Goal: Task Accomplishment & Management: Manage account settings

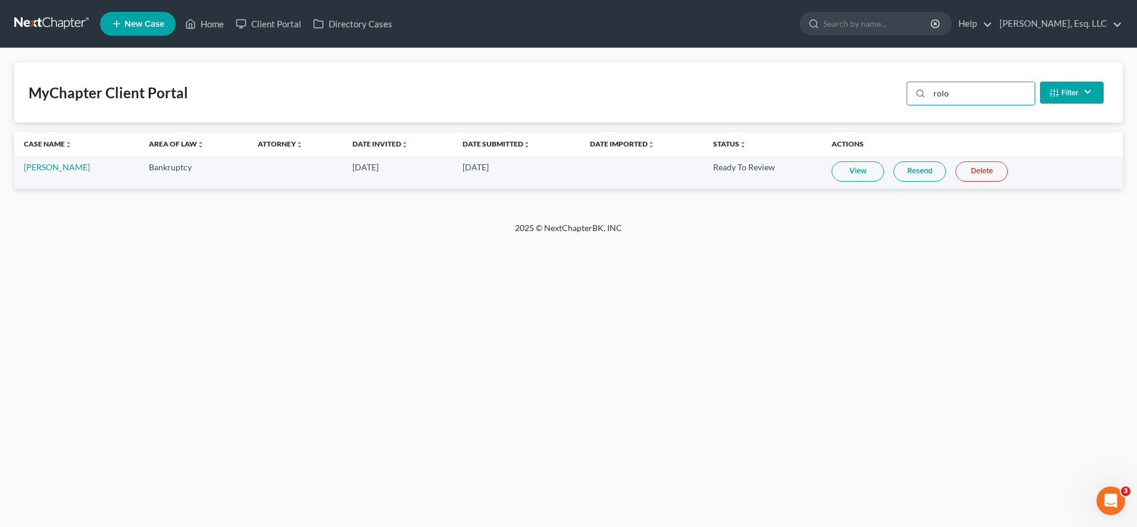
click at [833, 173] on link "View" at bounding box center [858, 171] width 52 height 20
click at [908, 173] on link "Resend" at bounding box center [919, 171] width 52 height 20
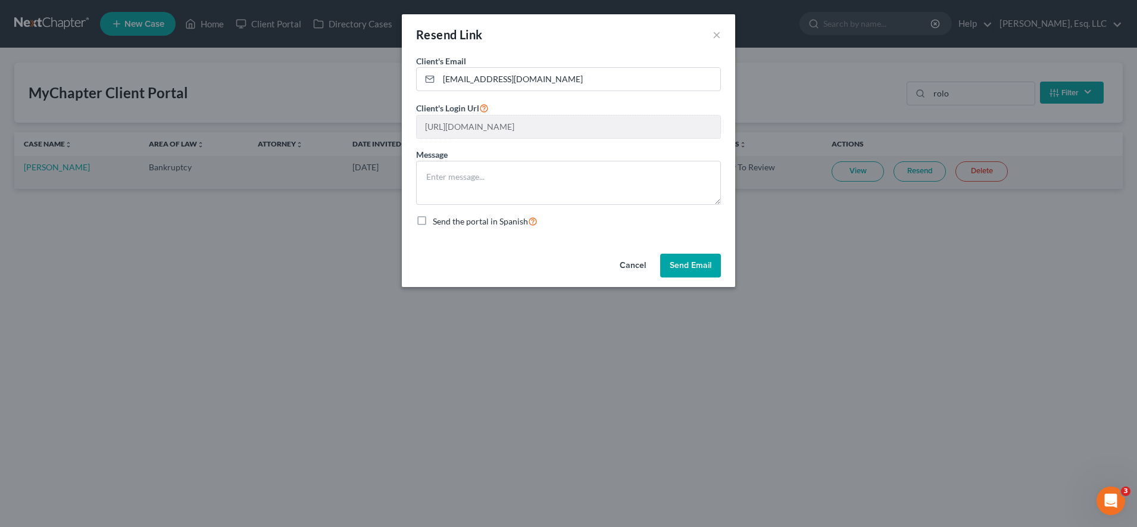
click at [858, 185] on div "Resend Link × Client's Email * [EMAIL_ADDRESS][DOMAIN_NAME] Client's Login Url …" at bounding box center [568, 263] width 1137 height 527
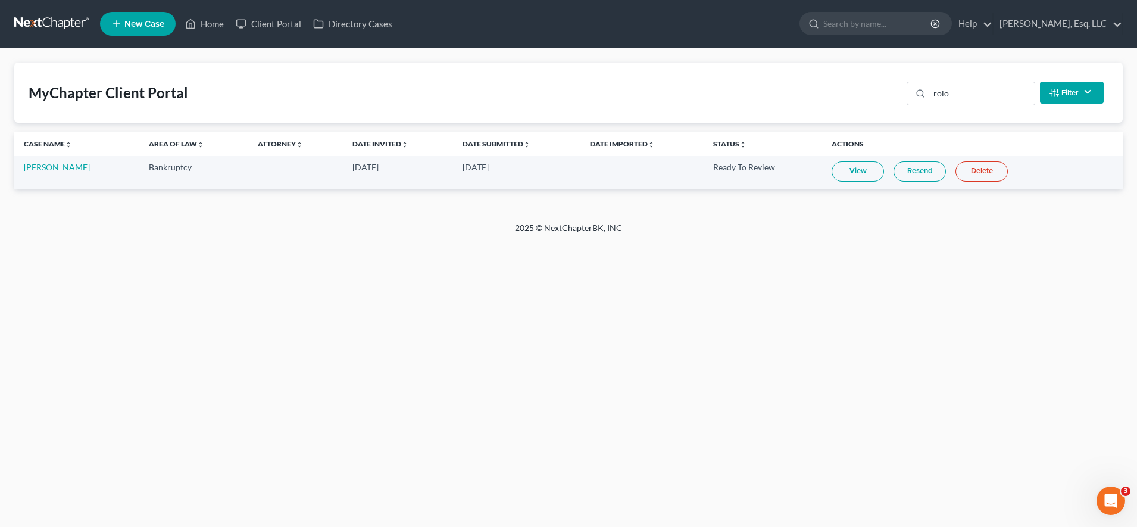
click at [852, 174] on link "View" at bounding box center [858, 171] width 52 height 20
click at [949, 93] on input "rolo" at bounding box center [981, 93] width 105 height 23
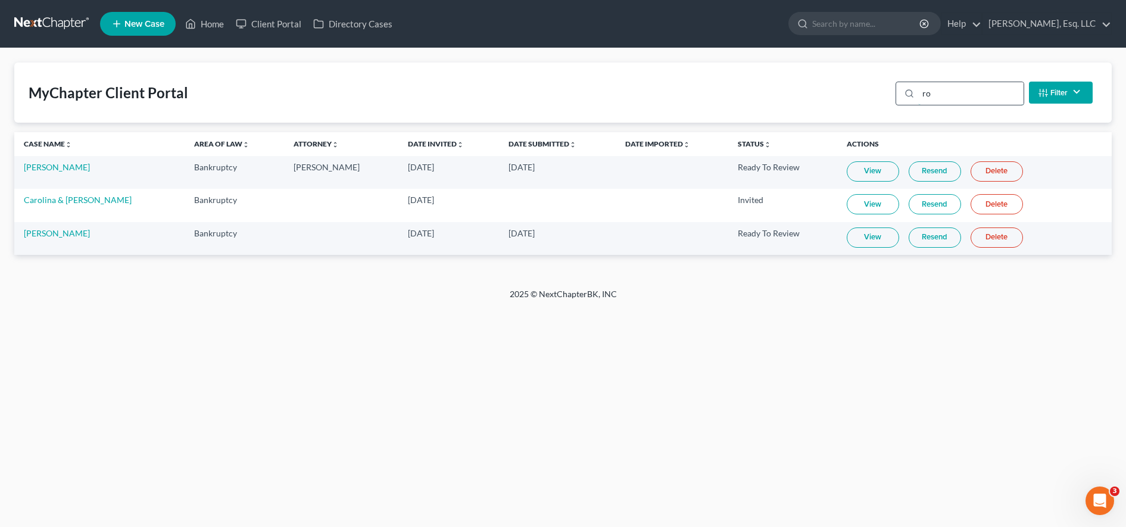
type input "r"
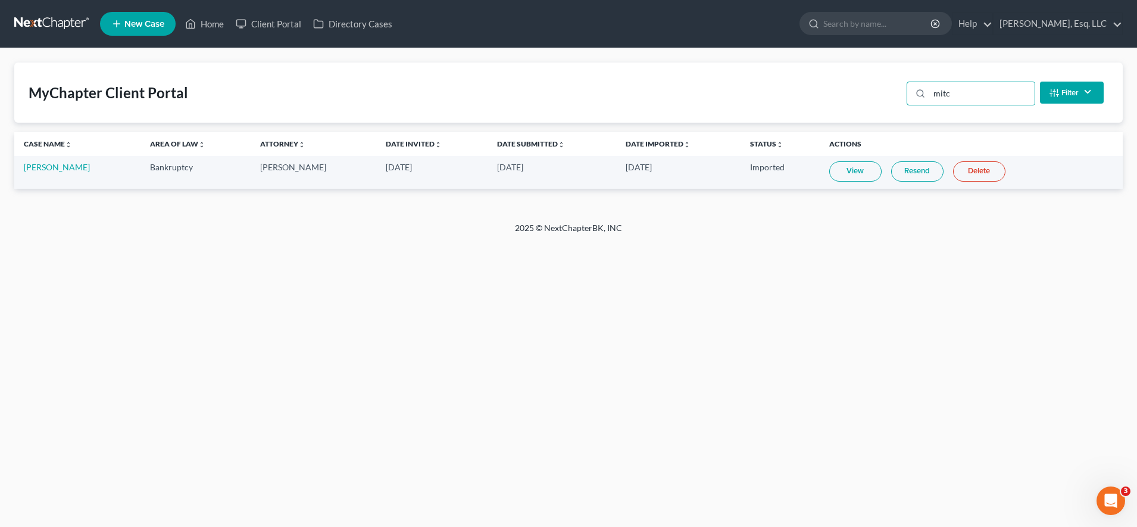
click at [858, 174] on link "View" at bounding box center [855, 171] width 52 height 20
click at [897, 170] on link "Resend" at bounding box center [917, 171] width 52 height 20
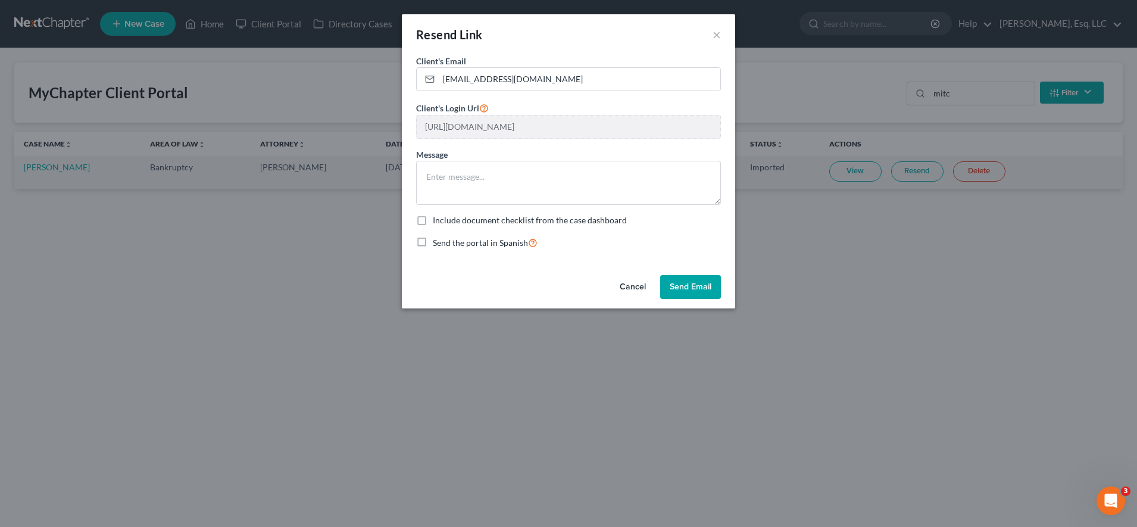
click at [627, 289] on button "Cancel" at bounding box center [632, 287] width 45 height 24
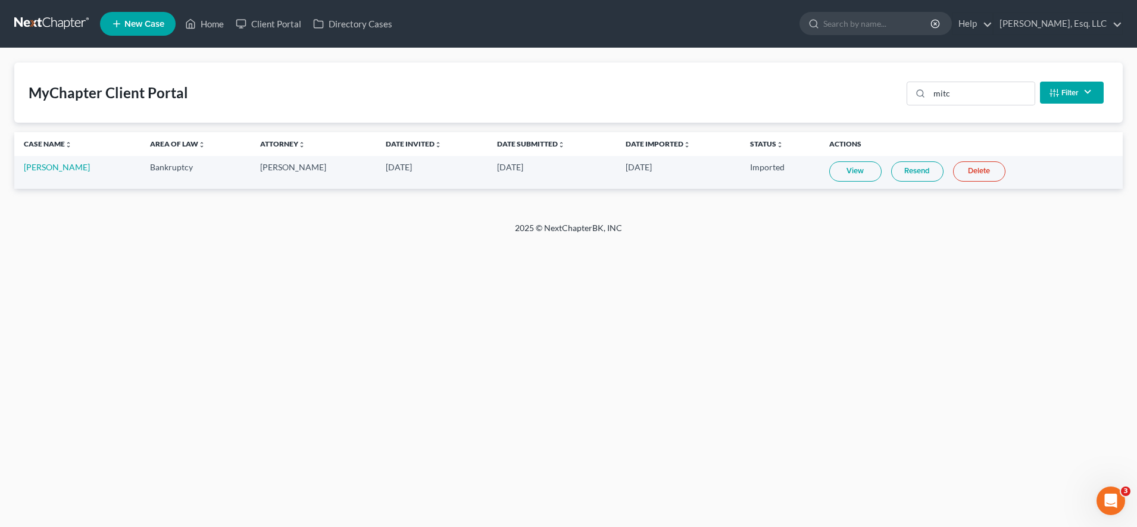
click at [907, 180] on link "Resend" at bounding box center [917, 171] width 52 height 20
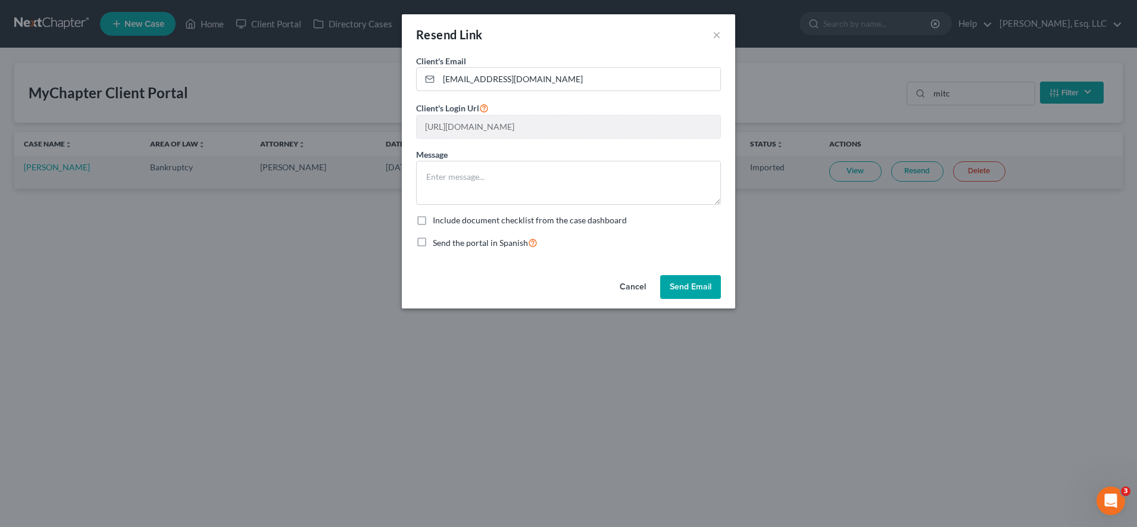
click at [690, 267] on div "Client's Email * [EMAIL_ADDRESS][DOMAIN_NAME] Client's Login Url [URL][DOMAIN_N…" at bounding box center [568, 162] width 333 height 215
click at [689, 284] on button "Send Email" at bounding box center [690, 287] width 61 height 24
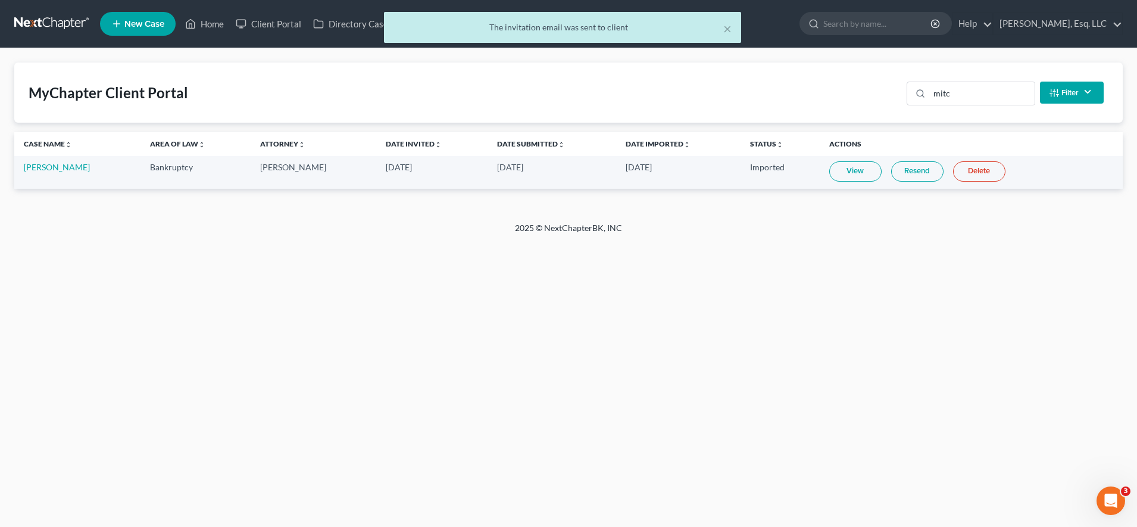
click at [895, 170] on link "Resend" at bounding box center [917, 171] width 52 height 20
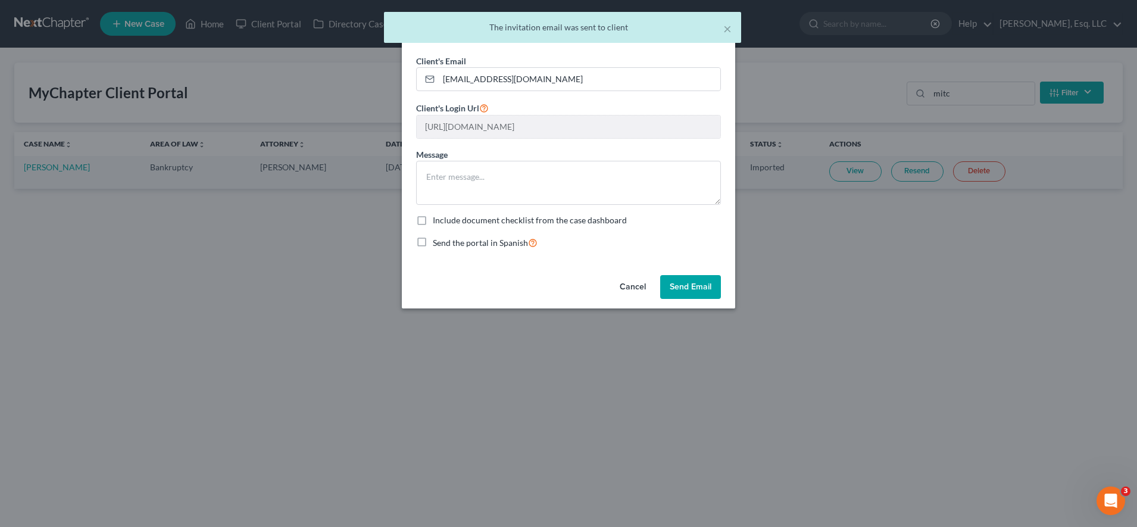
click at [682, 304] on div "Cancel Send Email" at bounding box center [568, 289] width 333 height 38
click at [682, 286] on button "Send Email" at bounding box center [690, 287] width 61 height 24
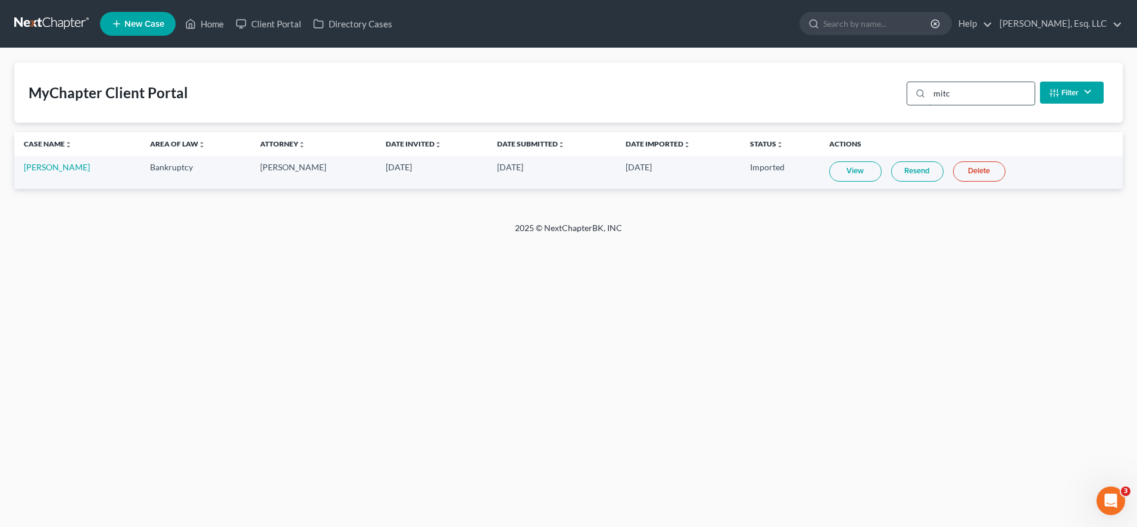
click at [985, 92] on input "mitc" at bounding box center [981, 93] width 105 height 23
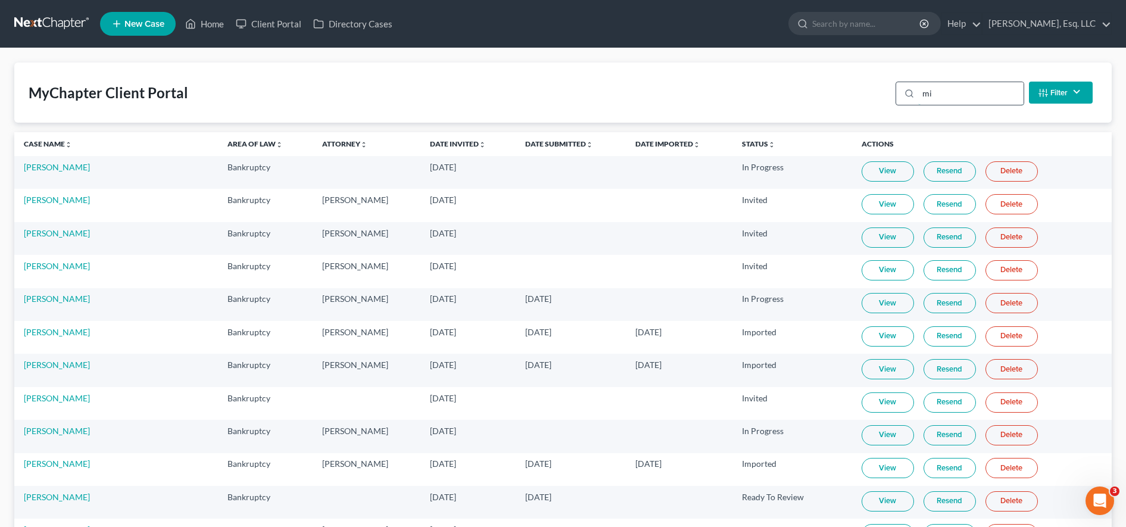
type input "m"
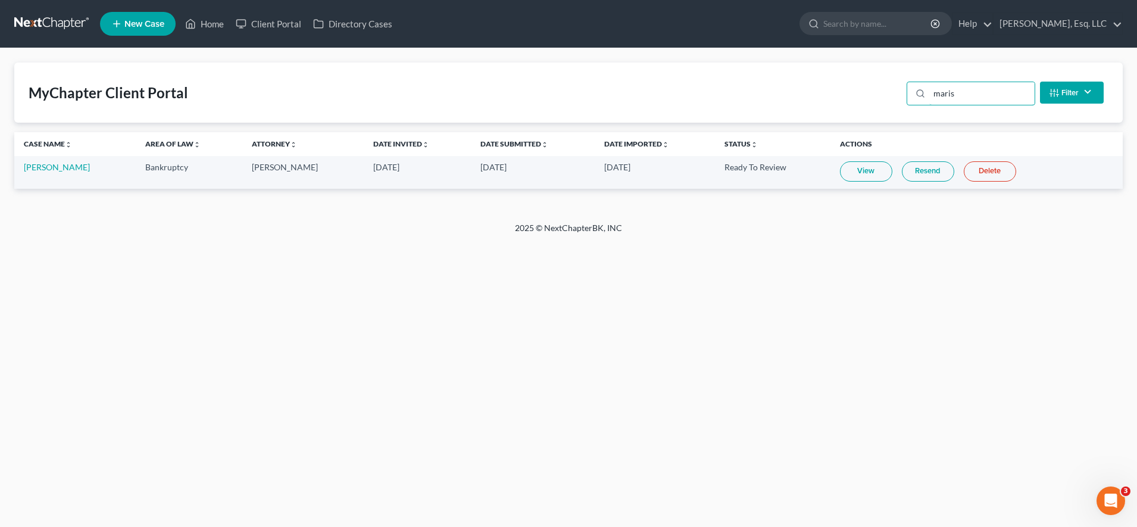
type input "maris"
click at [878, 167] on link "View" at bounding box center [866, 171] width 52 height 20
click at [71, 162] on link "[PERSON_NAME]" at bounding box center [57, 167] width 66 height 10
select select "0"
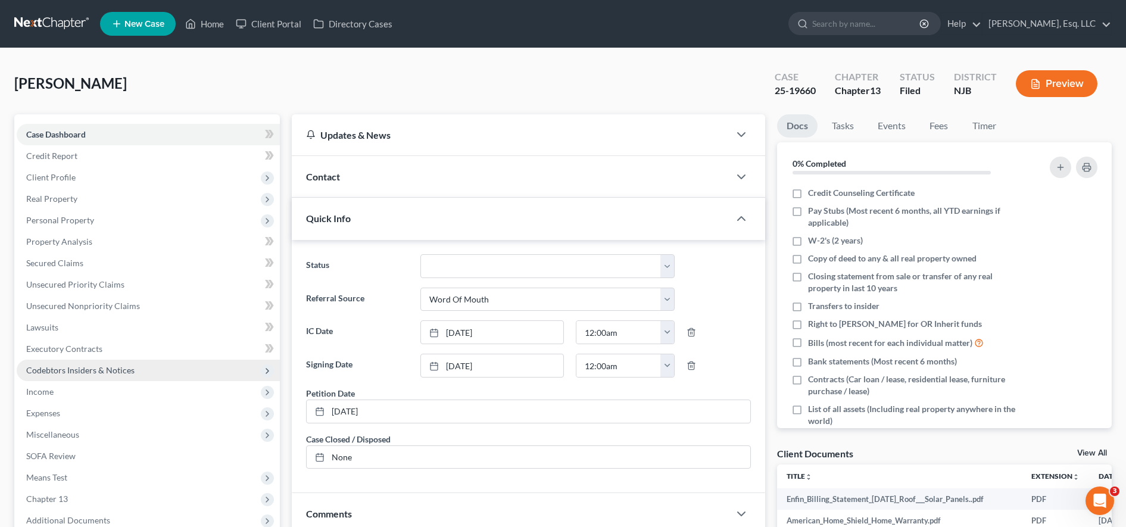
scroll to position [253, 0]
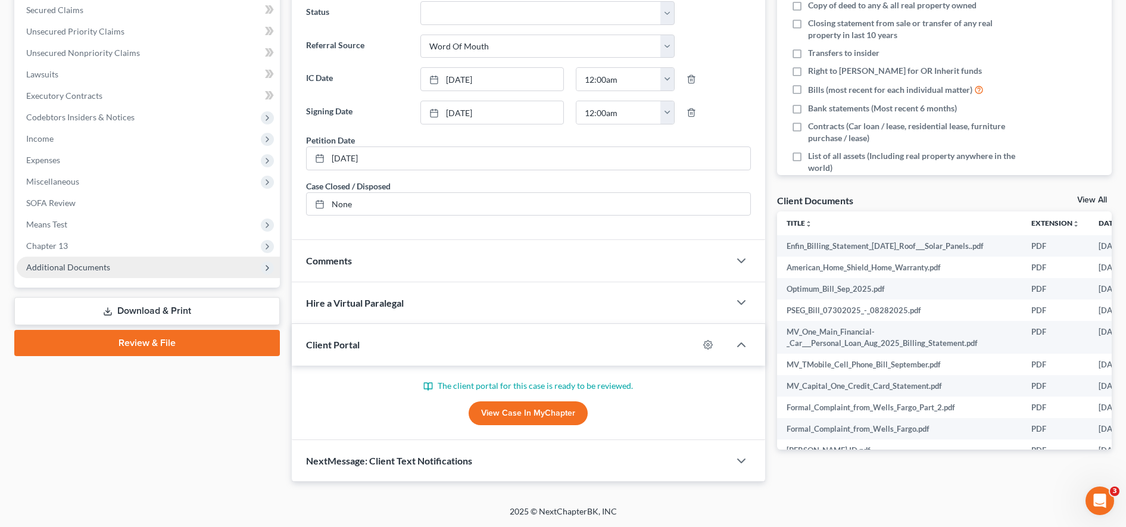
click at [93, 266] on span "Additional Documents" at bounding box center [68, 267] width 84 height 10
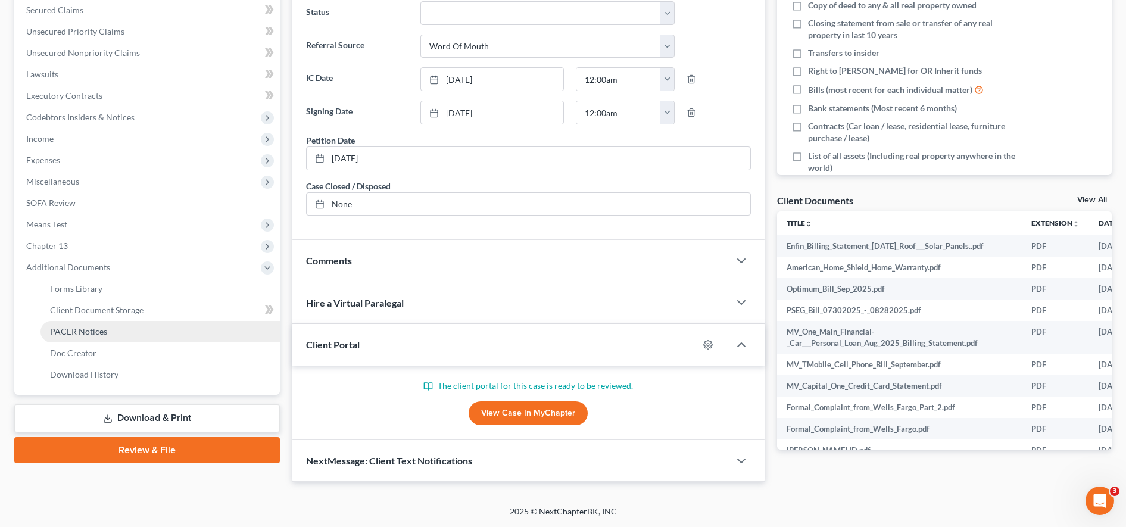
click at [120, 333] on link "PACER Notices" at bounding box center [159, 331] width 239 height 21
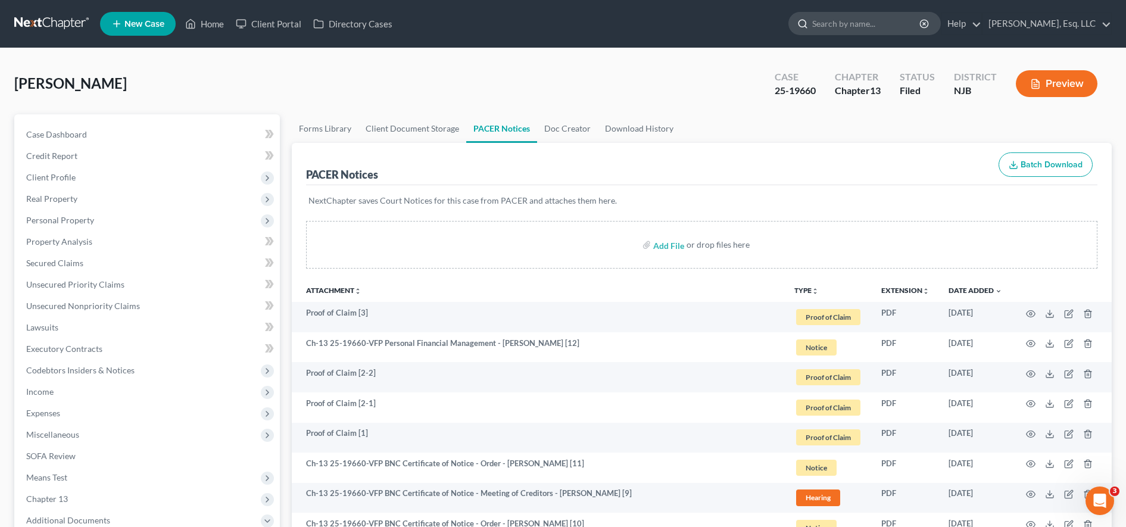
click at [841, 24] on input "search" at bounding box center [866, 23] width 109 height 22
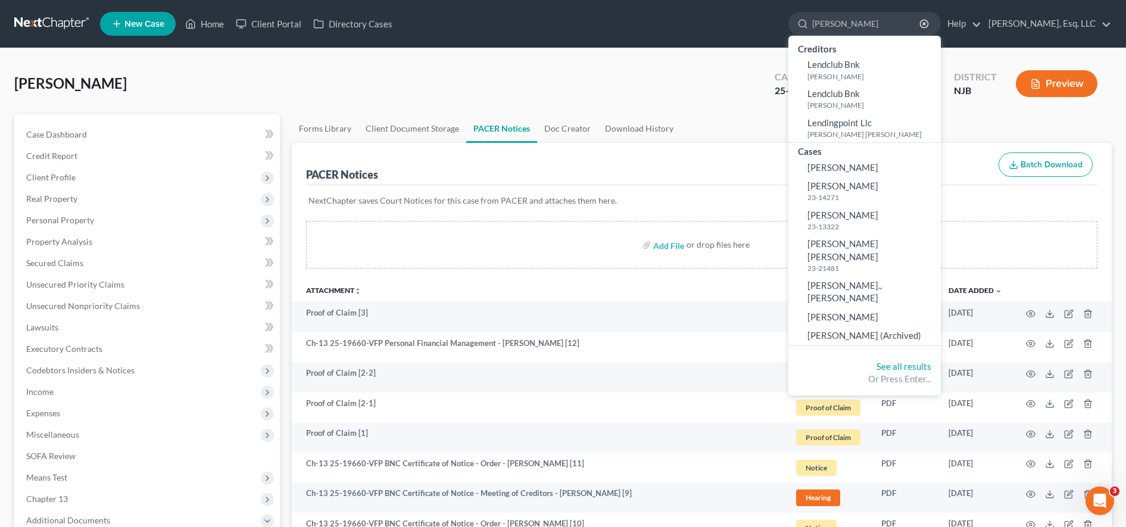
type input "[PERSON_NAME]"
click at [142, 26] on span "New Case" at bounding box center [144, 24] width 40 height 9
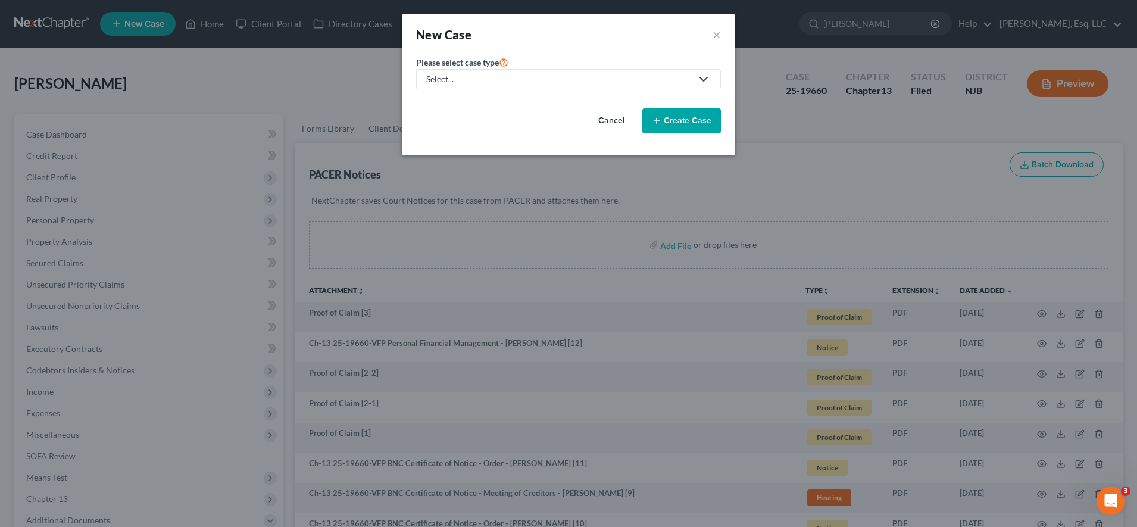
click at [467, 82] on div "Select..." at bounding box center [558, 79] width 265 height 12
click at [471, 104] on div "Bankruptcy" at bounding box center [480, 103] width 106 height 12
select select "51"
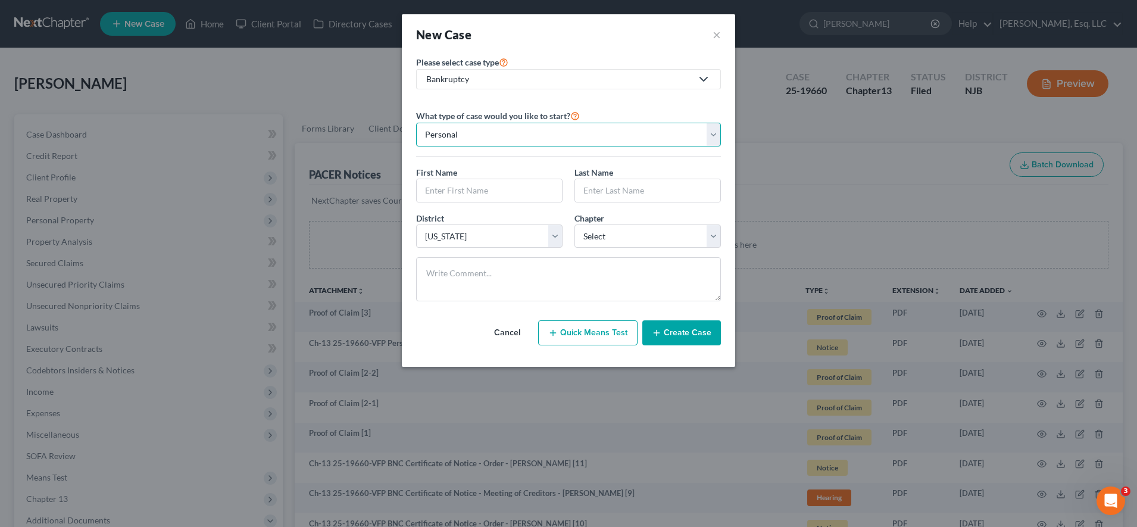
click at [546, 137] on select "Personal Business" at bounding box center [568, 135] width 305 height 24
click at [416, 123] on select "Personal Business" at bounding box center [568, 135] width 305 height 24
click at [498, 186] on input "text" at bounding box center [489, 190] width 145 height 23
type input "[PERSON_NAME]"
click at [598, 190] on input "text" at bounding box center [647, 190] width 145 height 23
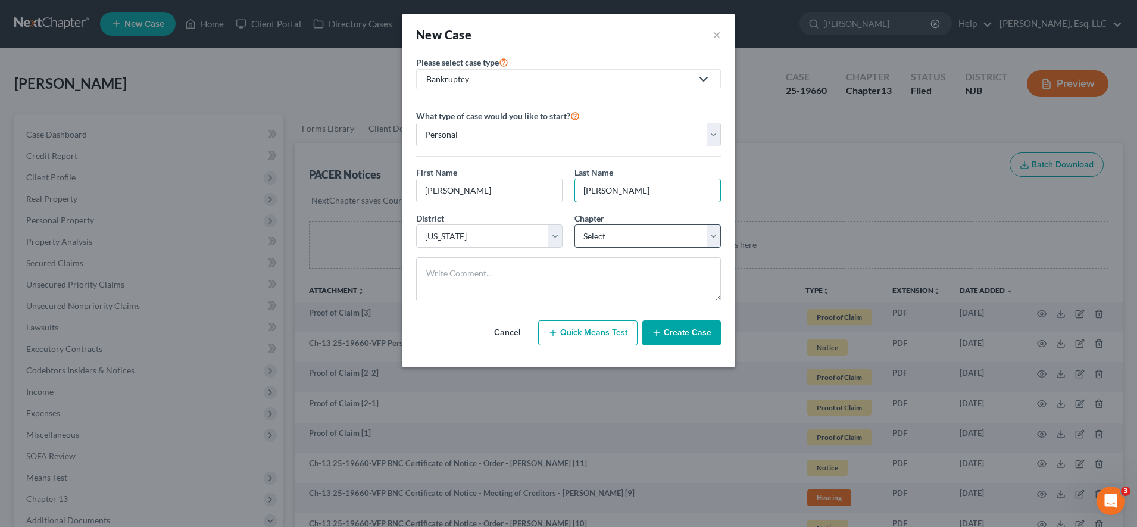
type input "[PERSON_NAME]"
click at [611, 236] on select "Select 7 11 12 13" at bounding box center [647, 236] width 146 height 24
select select "3"
click at [574, 224] on select "Select 7 11 12 13" at bounding box center [647, 236] width 146 height 24
click at [673, 336] on button "Create Case" at bounding box center [681, 332] width 79 height 25
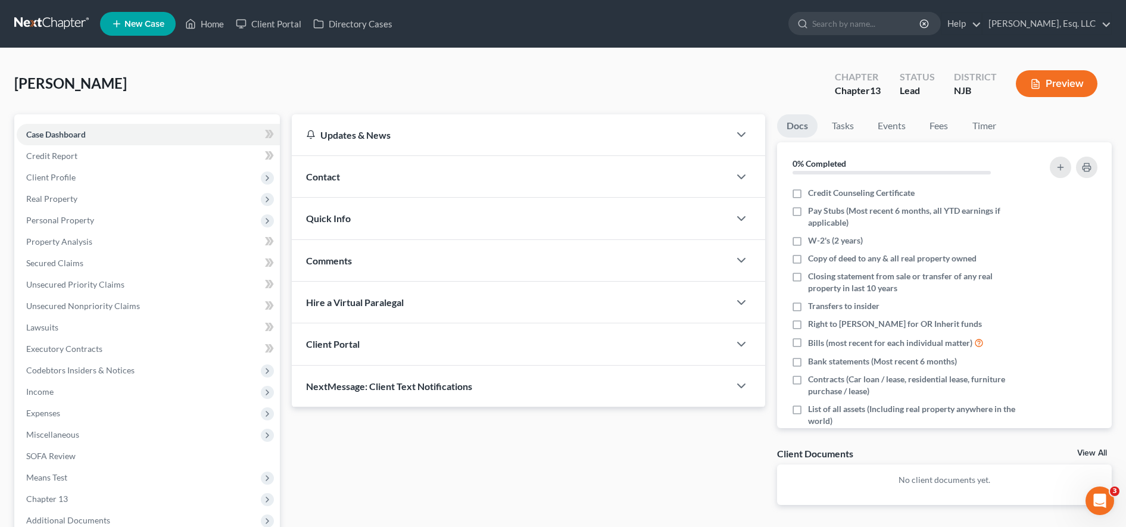
click at [546, 348] on div "Client Portal" at bounding box center [510, 343] width 437 height 41
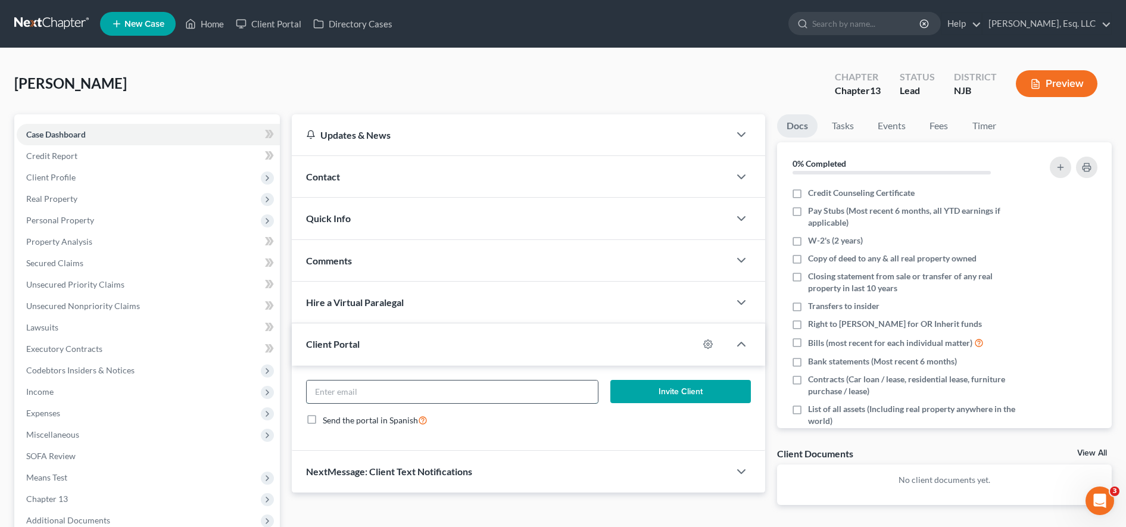
click at [425, 398] on input "email" at bounding box center [452, 391] width 291 height 23
paste input "[EMAIL_ADDRESS][DOMAIN_NAME]"
click at [318, 390] on input "[EMAIL_ADDRESS][DOMAIN_NAME]" at bounding box center [452, 391] width 291 height 23
type input "[EMAIL_ADDRESS][DOMAIN_NAME]"
click at [665, 398] on button "Invite Client" at bounding box center [680, 392] width 140 height 24
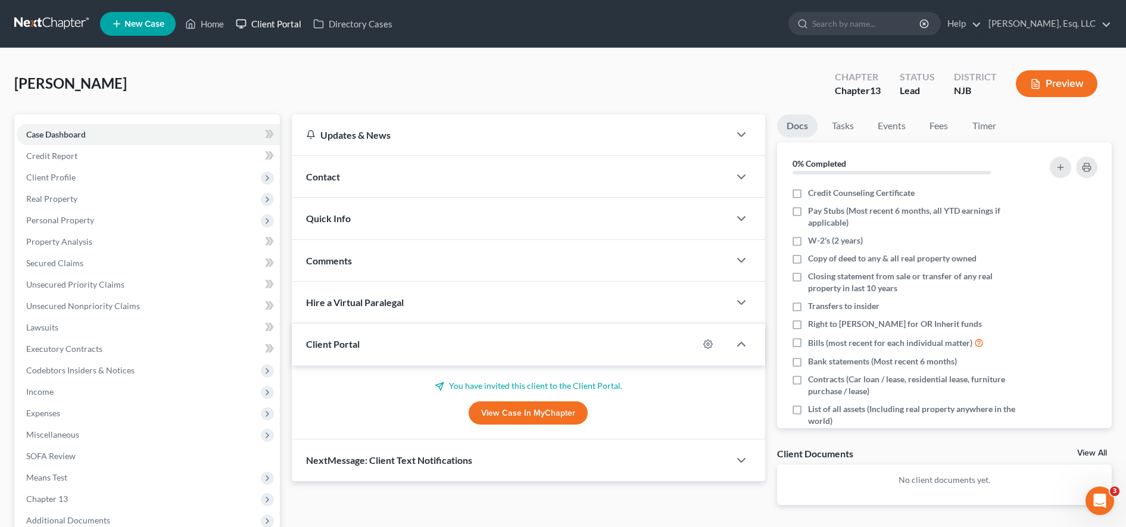
click at [281, 26] on link "Client Portal" at bounding box center [268, 23] width 77 height 21
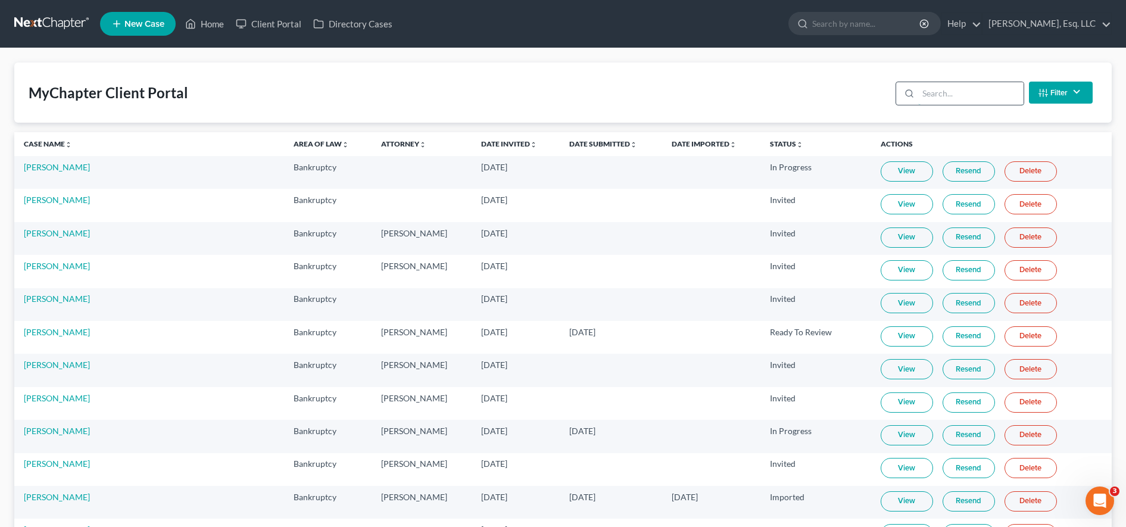
click at [976, 93] on input "search" at bounding box center [970, 93] width 105 height 23
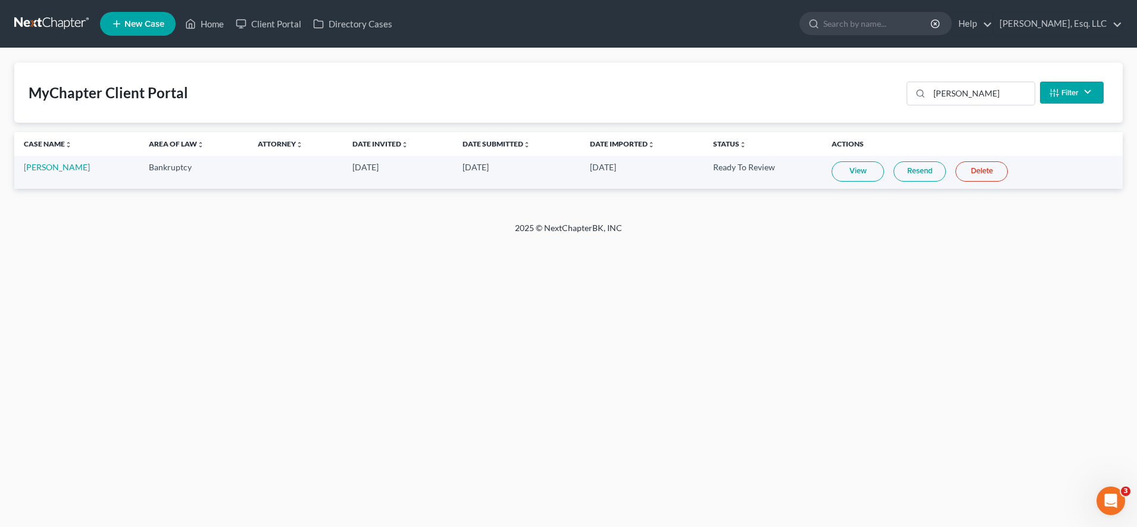
click at [868, 174] on link "View" at bounding box center [858, 171] width 52 height 20
click at [850, 162] on link "View" at bounding box center [858, 171] width 52 height 20
click at [923, 173] on link "Resend" at bounding box center [919, 171] width 52 height 20
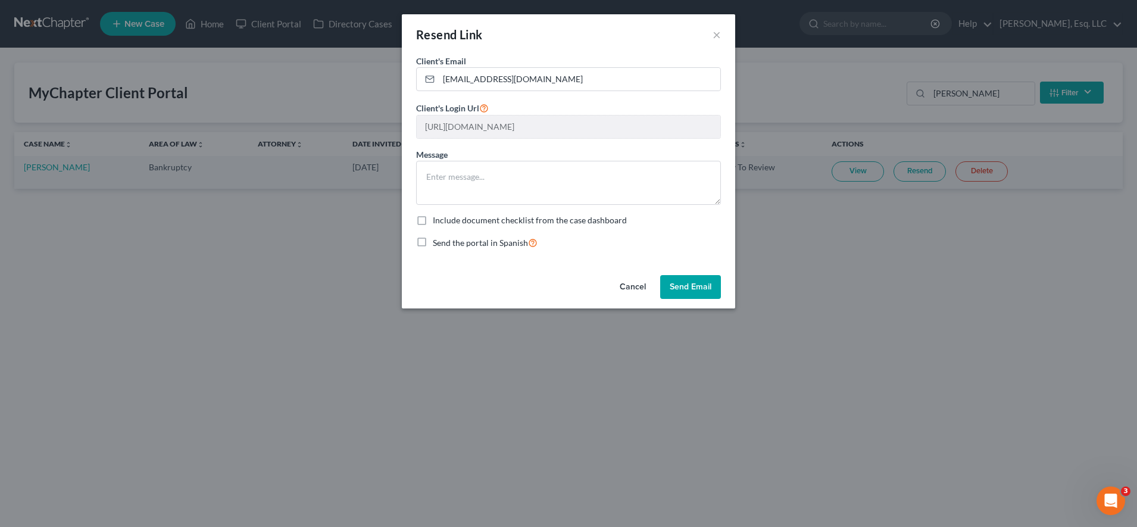
click at [691, 288] on button "Send Email" at bounding box center [690, 287] width 61 height 24
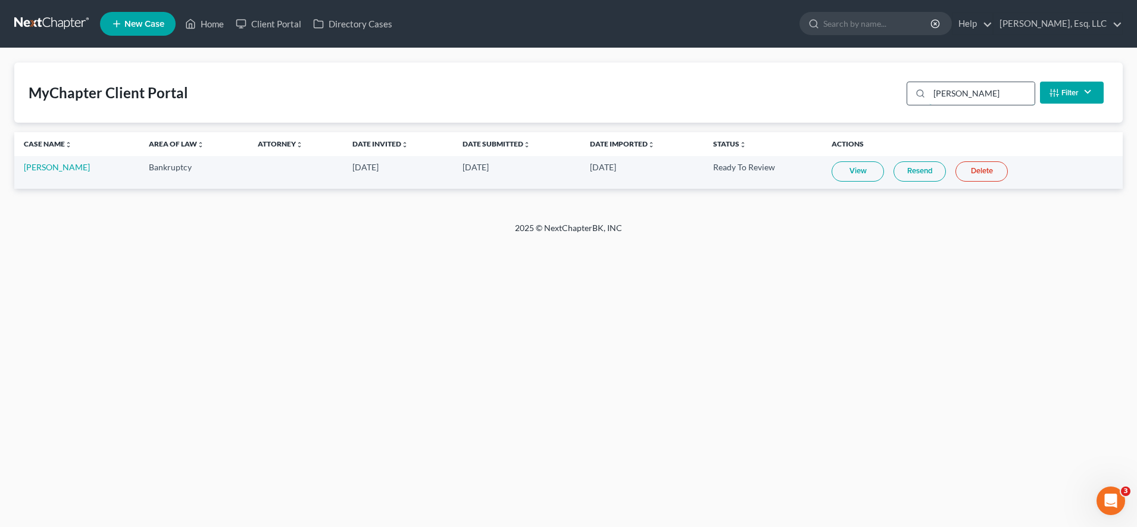
click at [989, 94] on input "[PERSON_NAME]" at bounding box center [981, 93] width 105 height 23
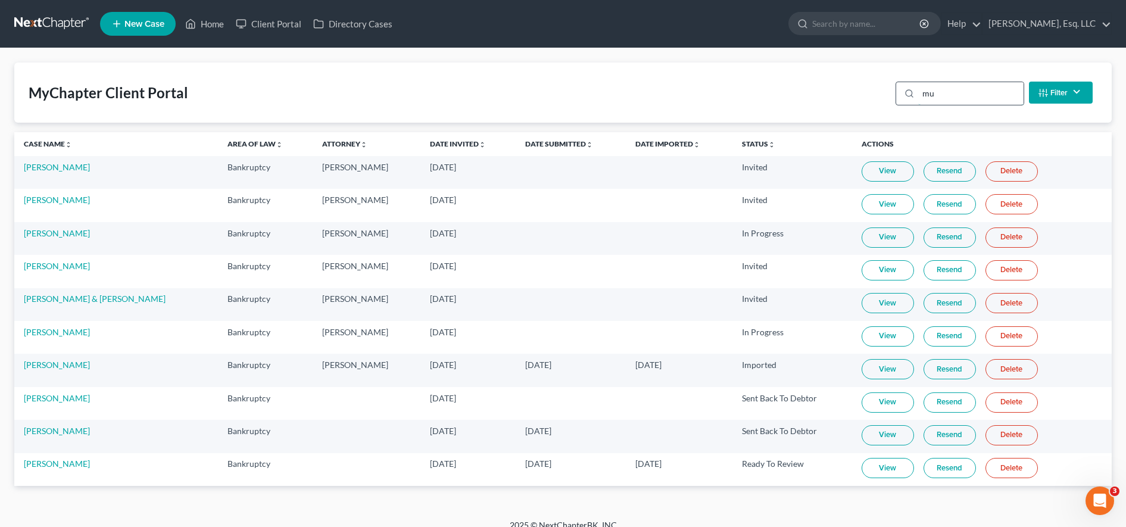
type input "m"
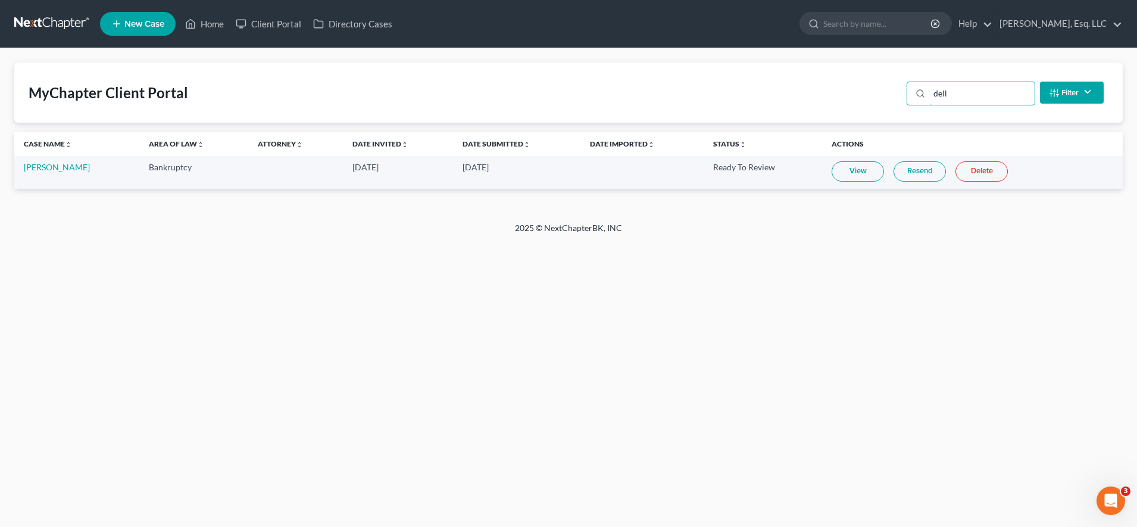
type input "dell"
click at [845, 170] on link "View" at bounding box center [858, 171] width 52 height 20
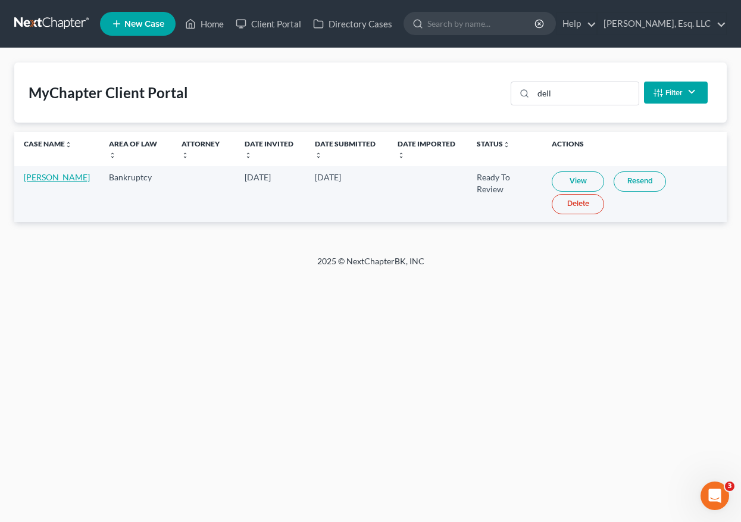
click at [42, 179] on link "[PERSON_NAME]" at bounding box center [57, 177] width 66 height 10
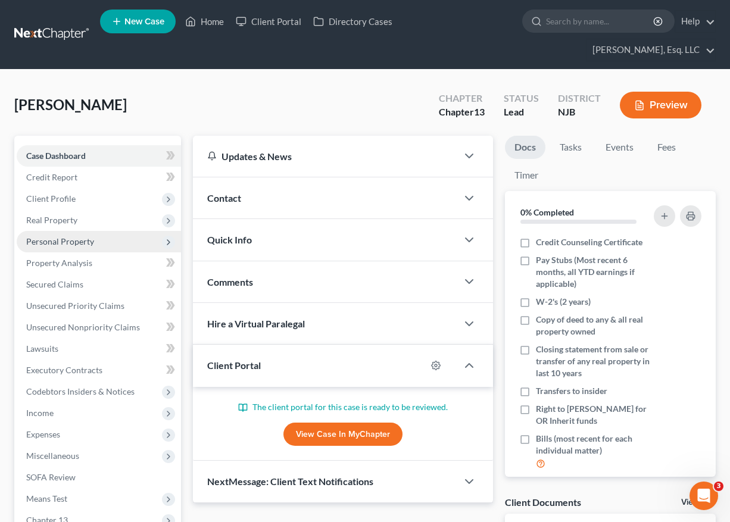
click at [63, 236] on span "Personal Property" at bounding box center [60, 241] width 68 height 10
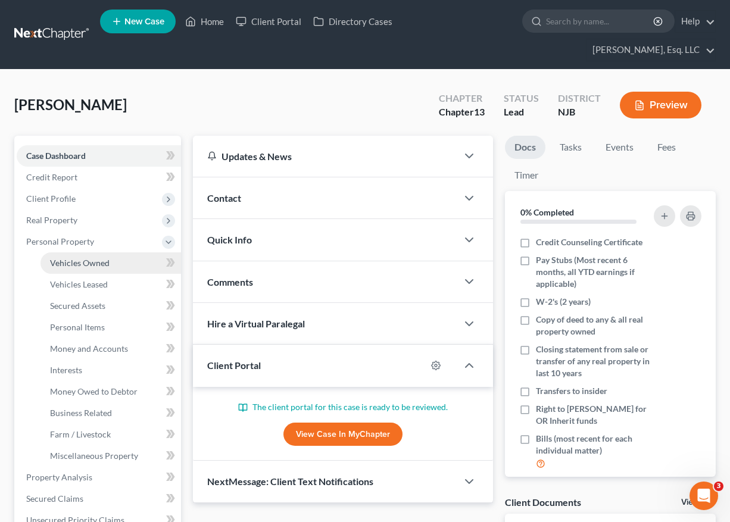
click at [85, 258] on span "Vehicles Owned" at bounding box center [80, 263] width 60 height 10
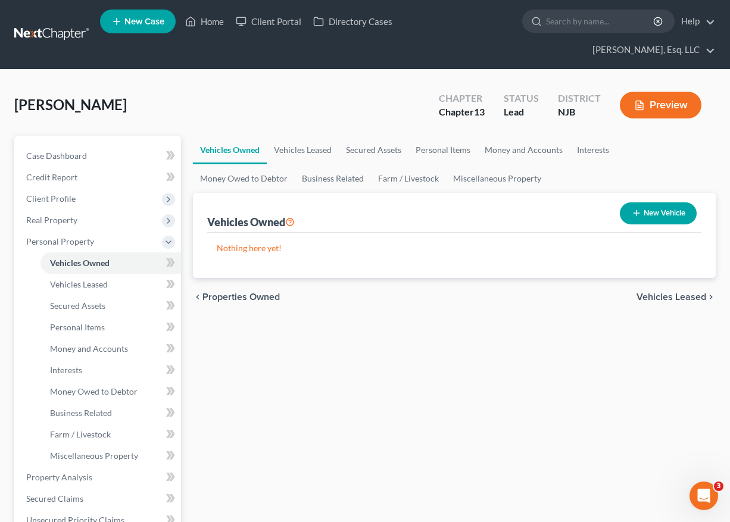
click at [647, 202] on button "New Vehicle" at bounding box center [658, 213] width 77 height 22
select select "0"
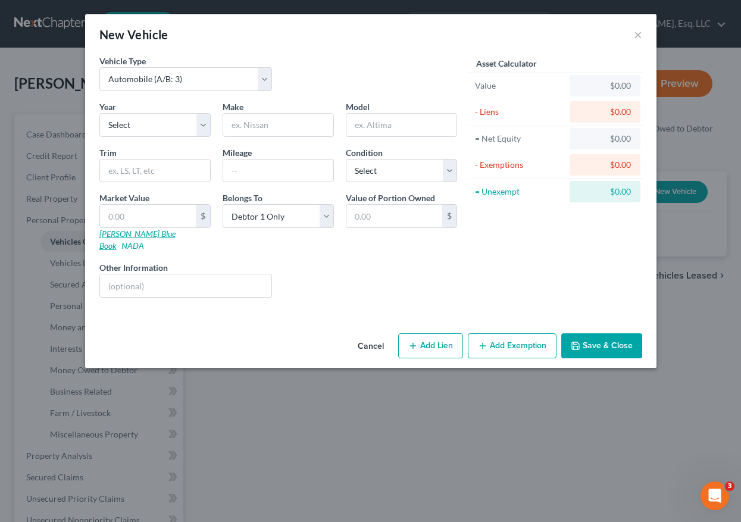
click at [117, 236] on link "[PERSON_NAME] Blue Book" at bounding box center [137, 240] width 76 height 22
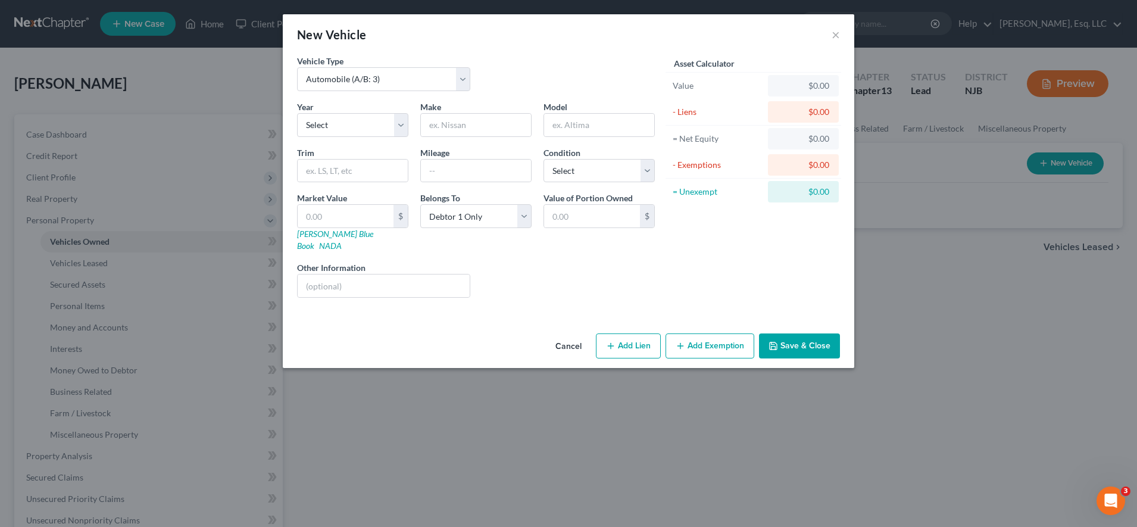
click at [840, 34] on div "New Vehicle ×" at bounding box center [568, 34] width 571 height 40
click at [839, 32] on button "×" at bounding box center [836, 34] width 8 height 14
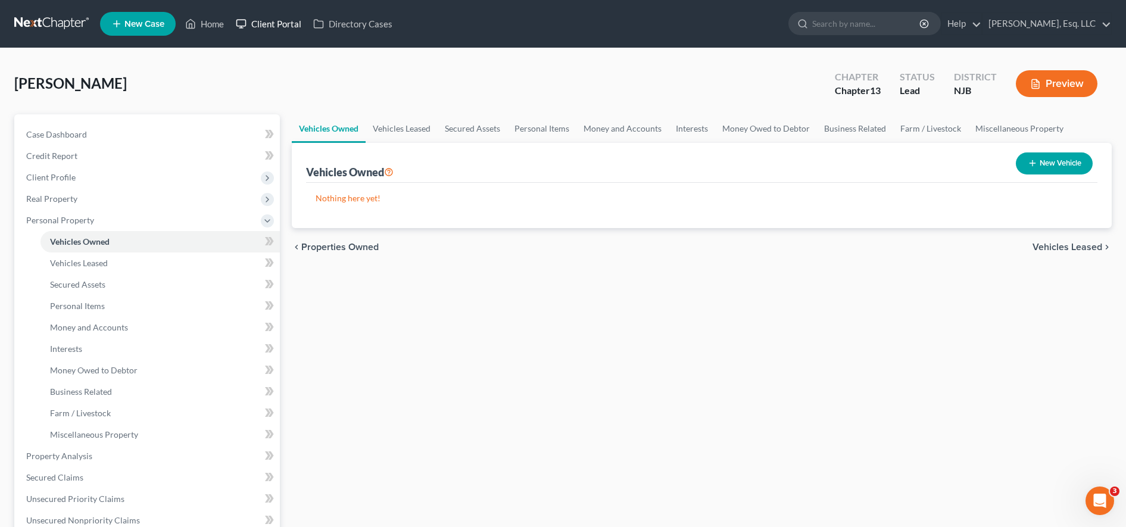
click at [285, 18] on link "Client Portal" at bounding box center [268, 23] width 77 height 21
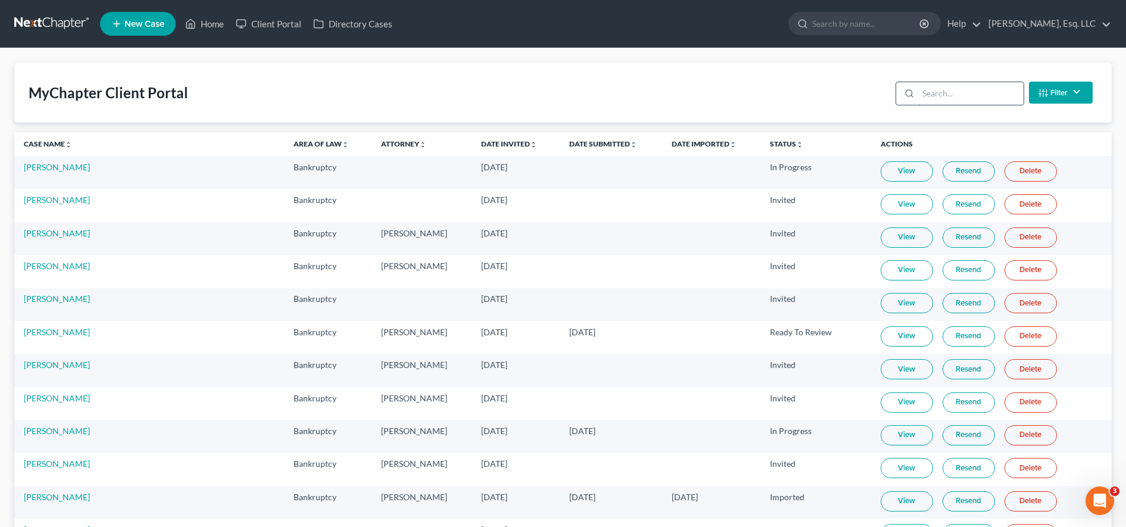
click at [992, 98] on input "search" at bounding box center [970, 93] width 105 height 23
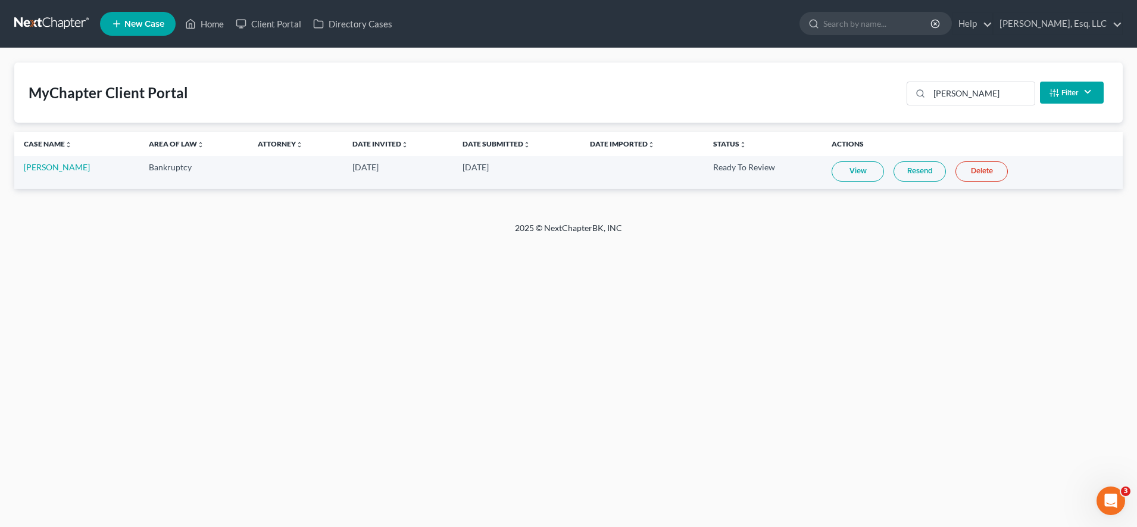
click at [840, 175] on link "View" at bounding box center [858, 171] width 52 height 20
click at [930, 174] on link "Resend" at bounding box center [919, 171] width 52 height 20
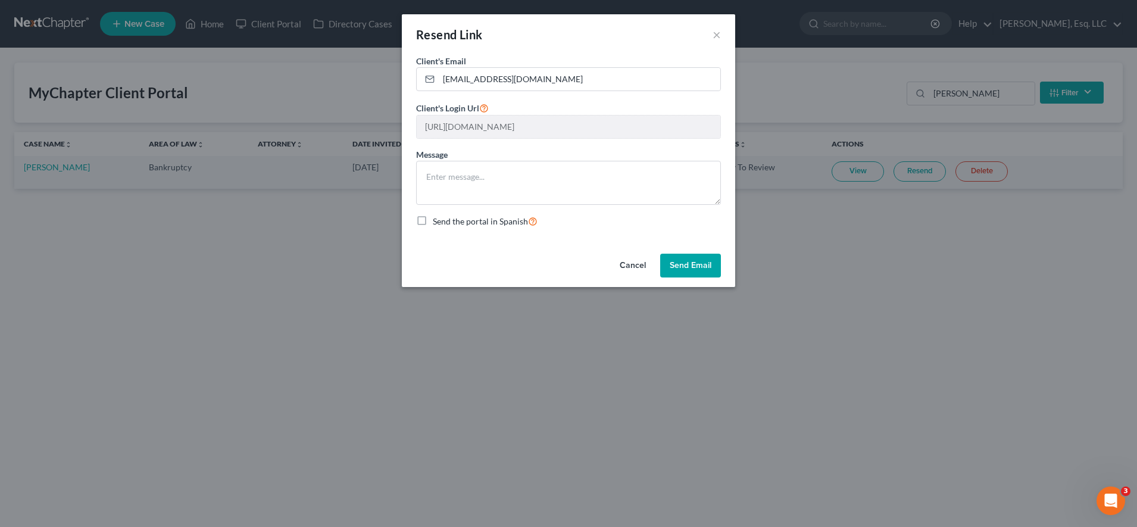
click at [689, 271] on button "Send Email" at bounding box center [690, 266] width 61 height 24
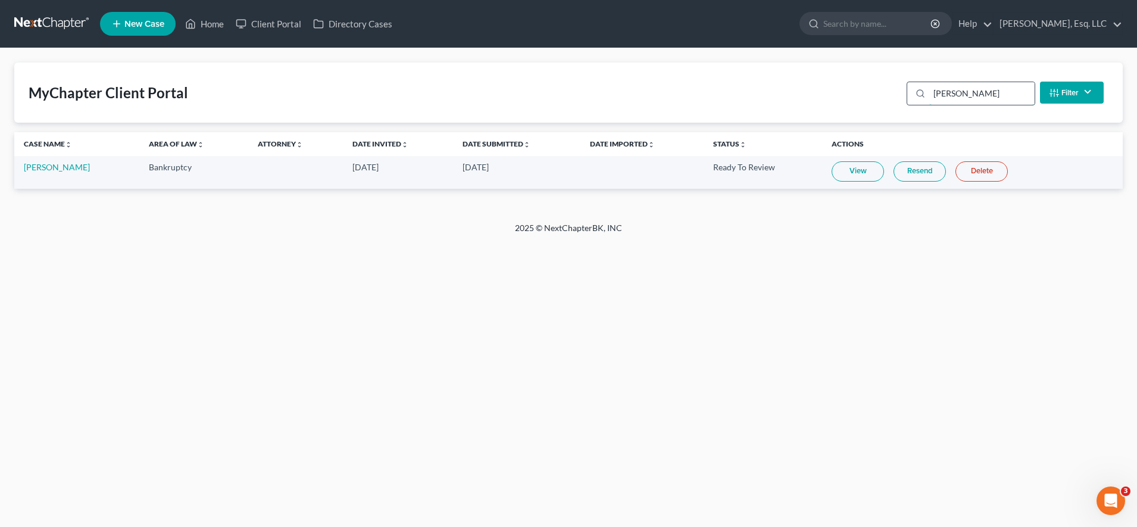
click at [986, 93] on input "[PERSON_NAME]" at bounding box center [981, 93] width 105 height 23
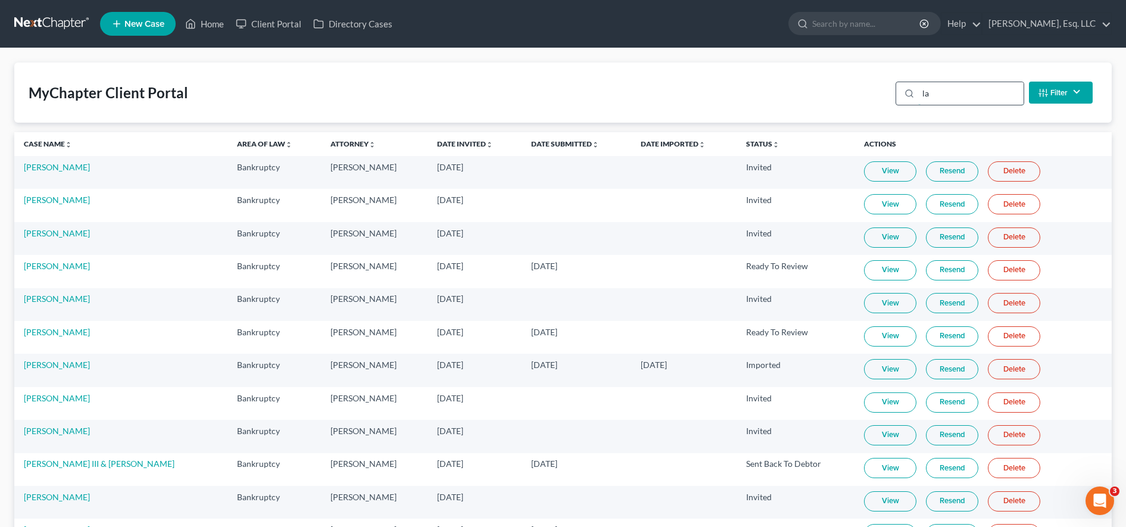
type input "l"
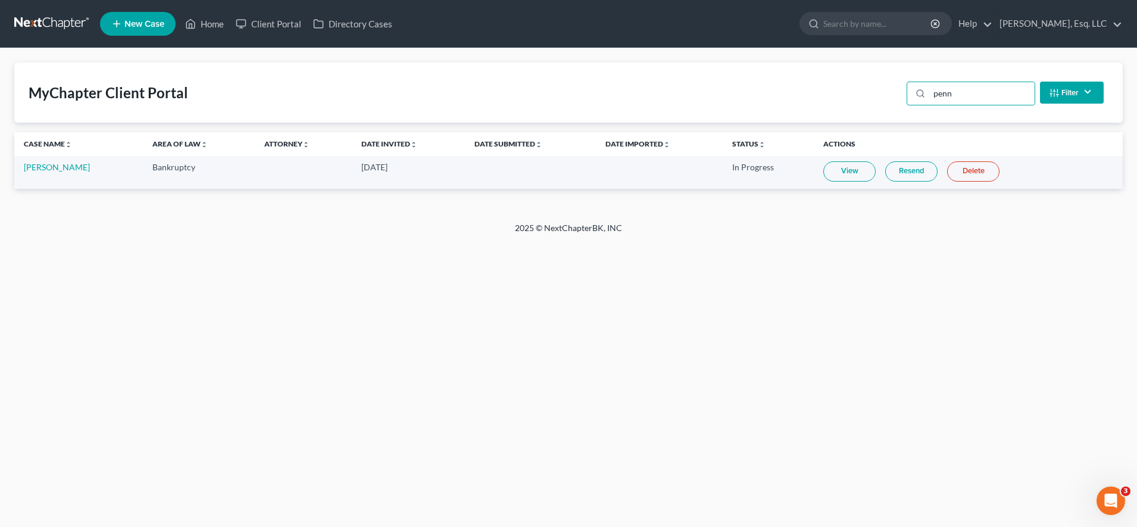
click at [841, 173] on link "View" at bounding box center [849, 171] width 52 height 20
click at [915, 164] on link "Resend" at bounding box center [911, 171] width 52 height 20
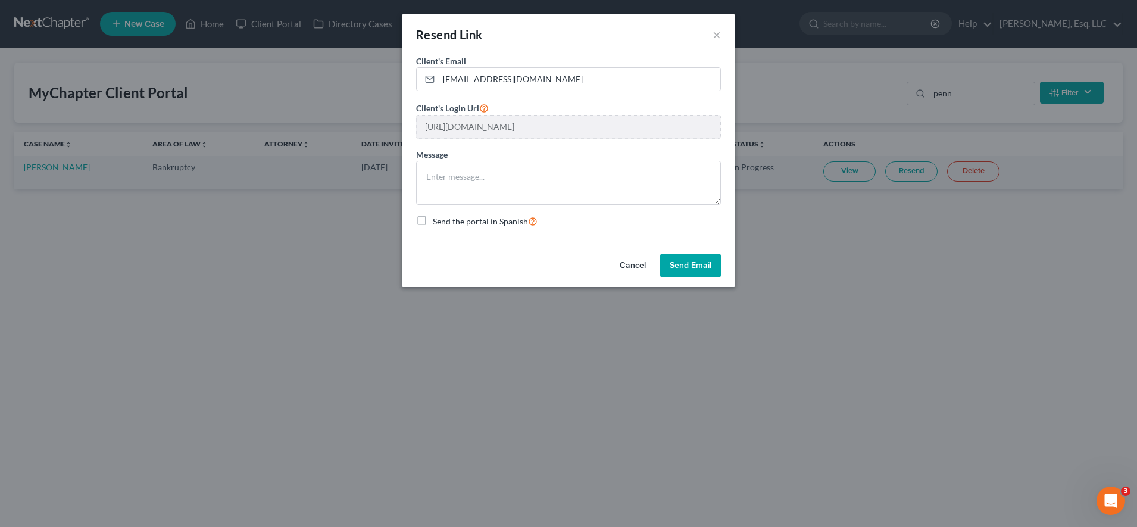
click at [700, 264] on button "Send Email" at bounding box center [690, 266] width 61 height 24
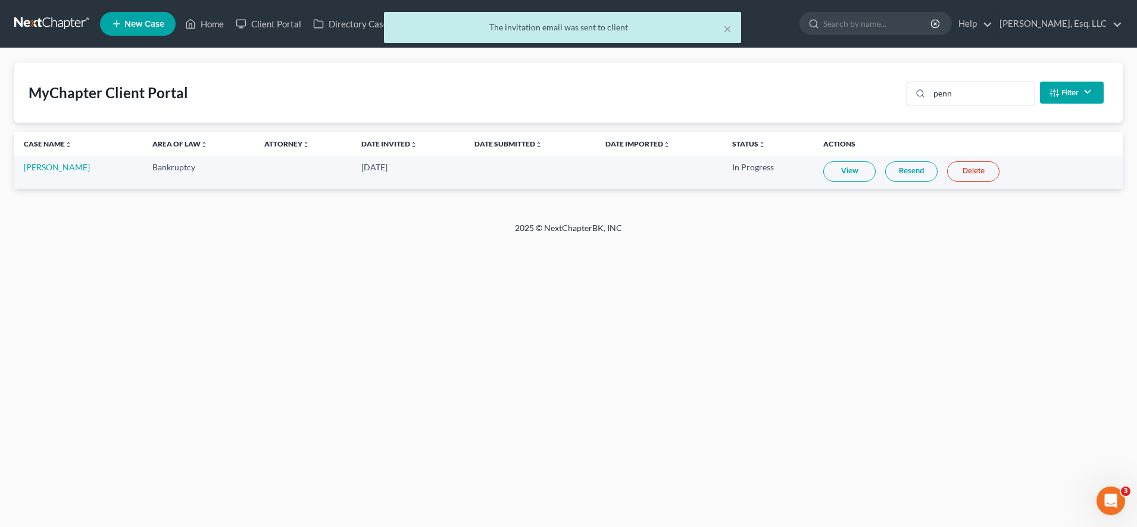
click at [898, 180] on link "Resend" at bounding box center [911, 171] width 52 height 20
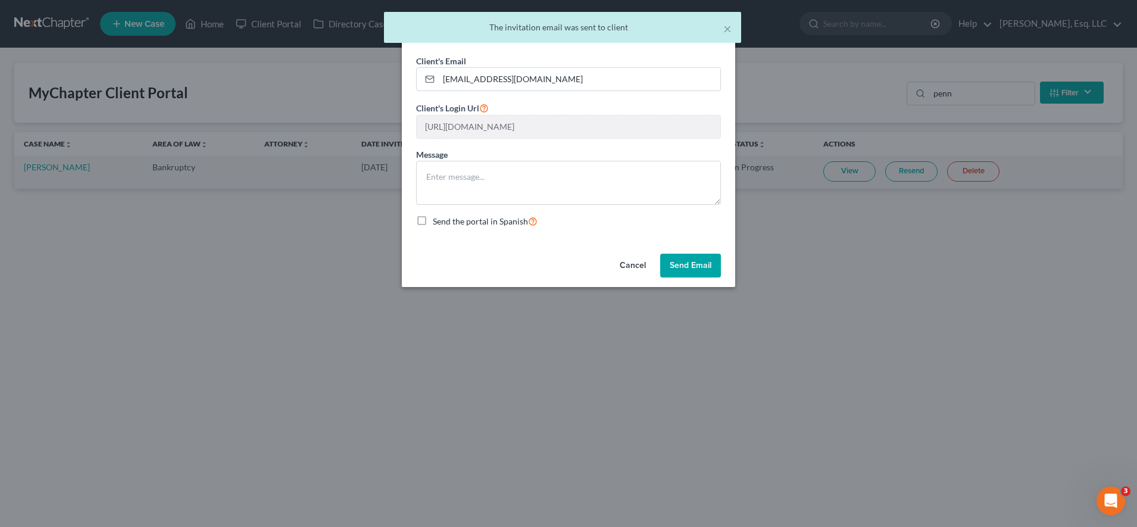
click at [675, 269] on button "Send Email" at bounding box center [690, 266] width 61 height 24
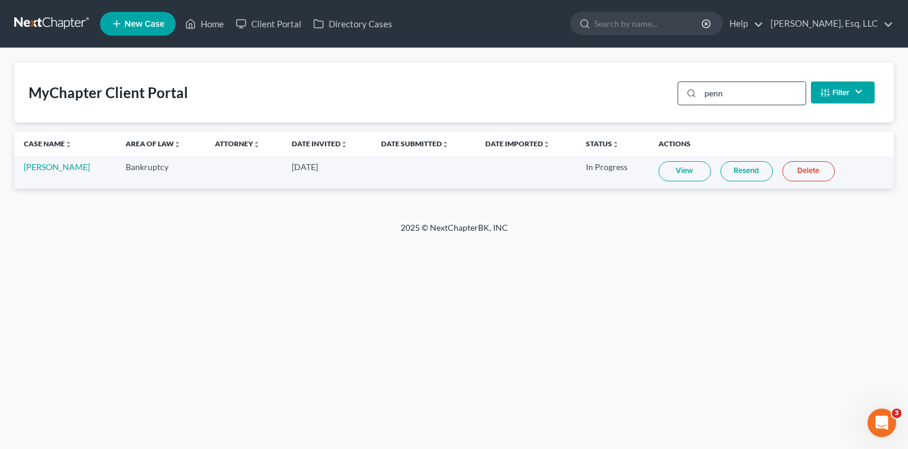
click at [735, 102] on input "penn" at bounding box center [752, 93] width 105 height 23
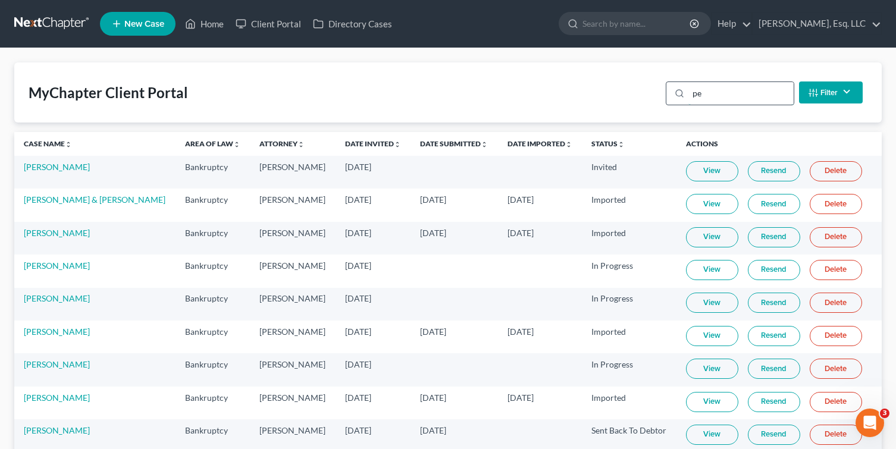
type input "p"
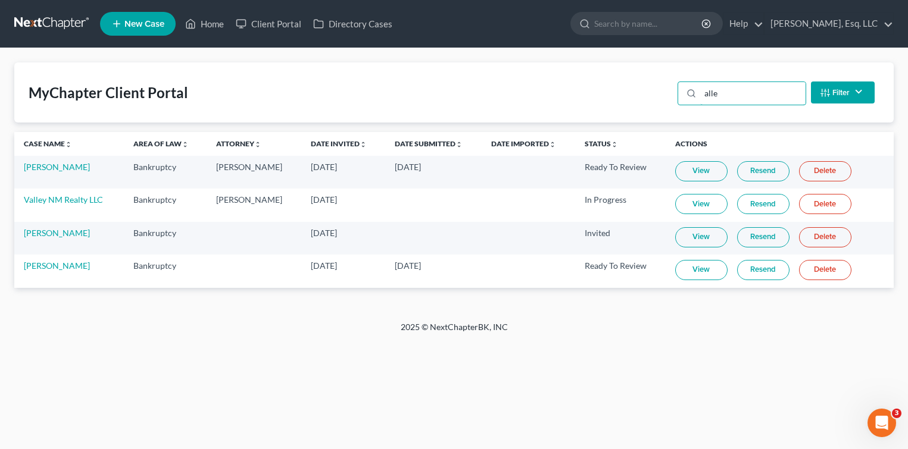
type input "alle"
click at [58, 173] on td "[PERSON_NAME]" at bounding box center [69, 172] width 110 height 33
click at [60, 160] on td "[PERSON_NAME]" at bounding box center [69, 172] width 110 height 33
click at [60, 163] on link "[PERSON_NAME]" at bounding box center [57, 167] width 66 height 10
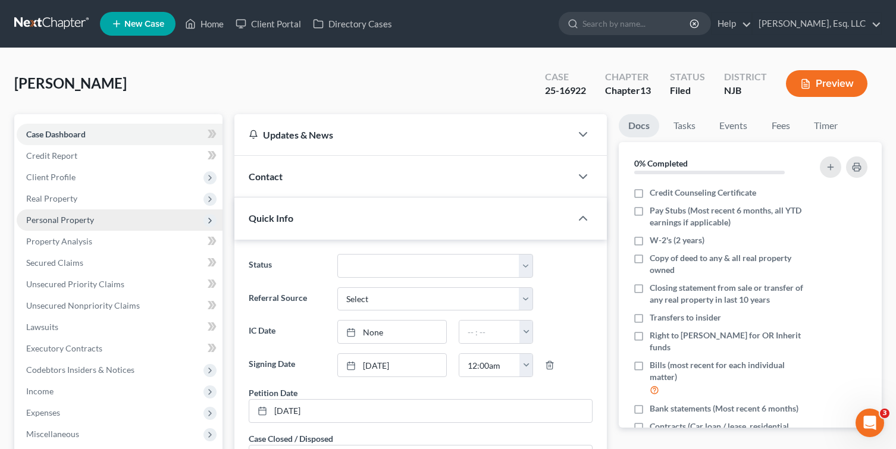
scroll to position [161, 0]
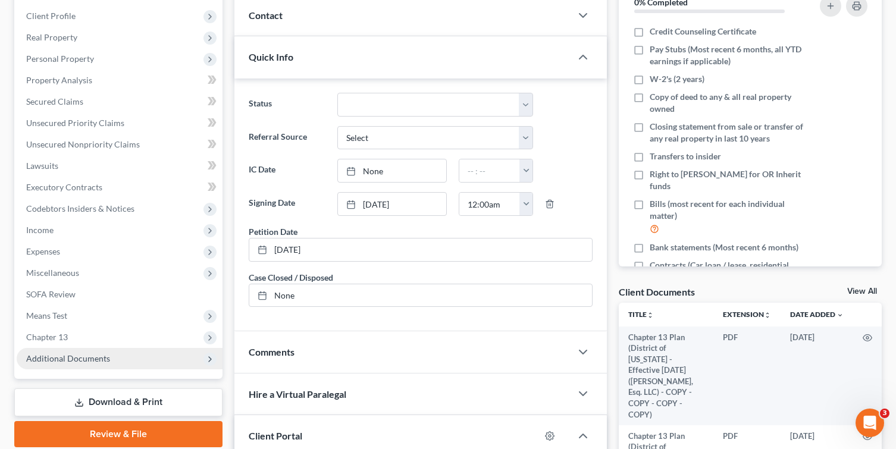
click at [59, 362] on span "Additional Documents" at bounding box center [68, 359] width 84 height 10
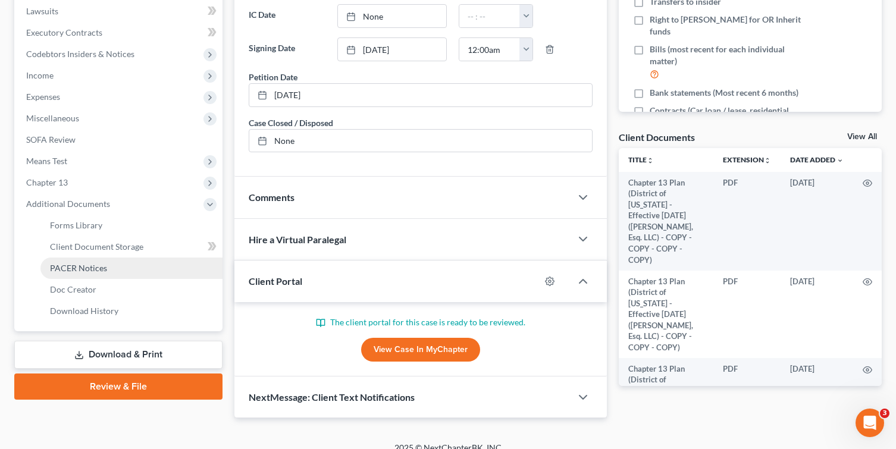
click at [73, 270] on span "PACER Notices" at bounding box center [78, 268] width 57 height 10
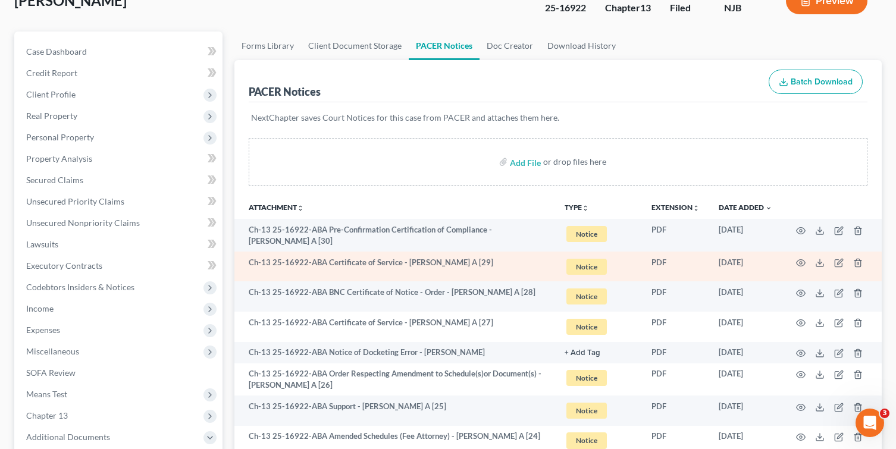
scroll to position [137, 0]
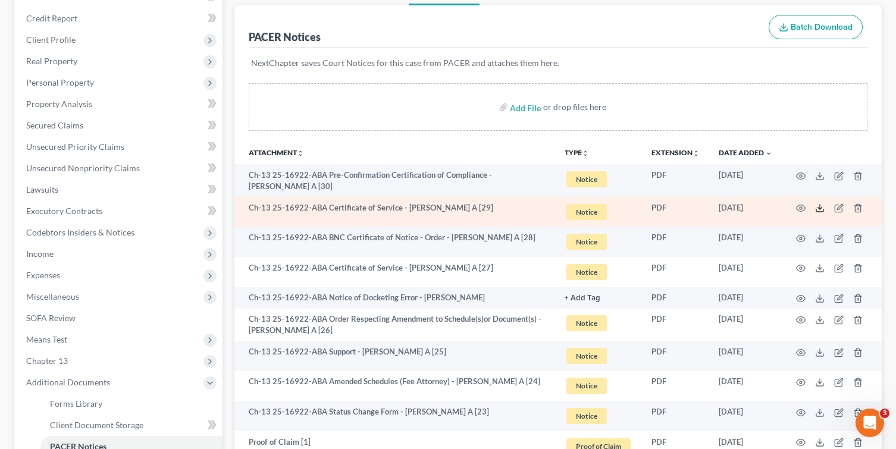
click at [819, 208] on icon at bounding box center [820, 209] width 10 height 10
